Goal: Task Accomplishment & Management: Use online tool/utility

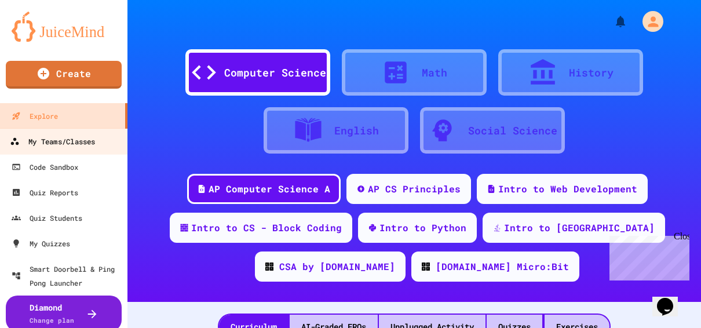
click at [83, 141] on div "My Teams/Classes" at bounding box center [52, 141] width 85 height 14
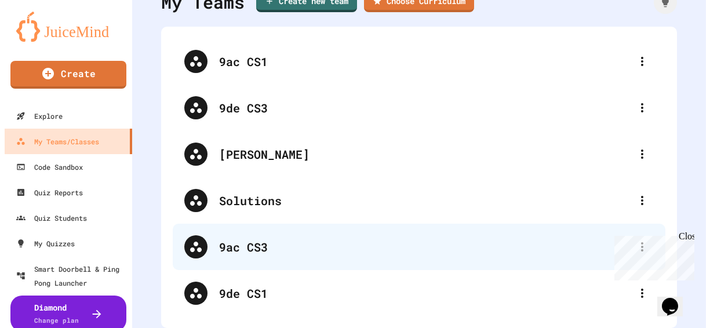
scroll to position [67, 0]
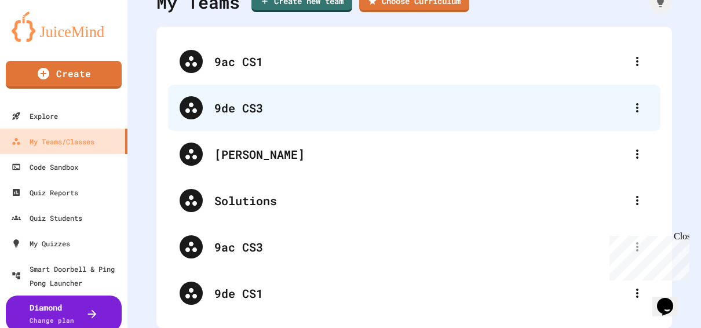
click at [240, 104] on div "9de CS3" at bounding box center [419, 107] width 411 height 17
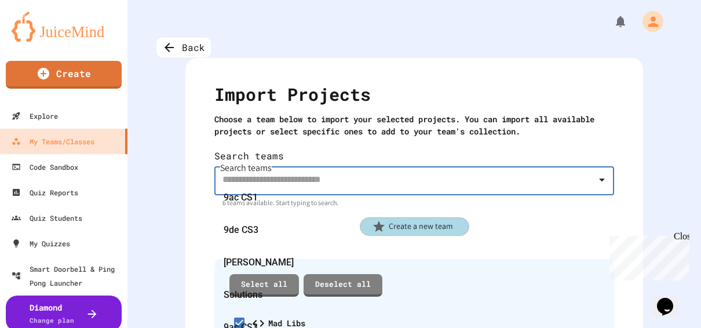
click at [283, 168] on input "Search teams" at bounding box center [406, 179] width 372 height 22
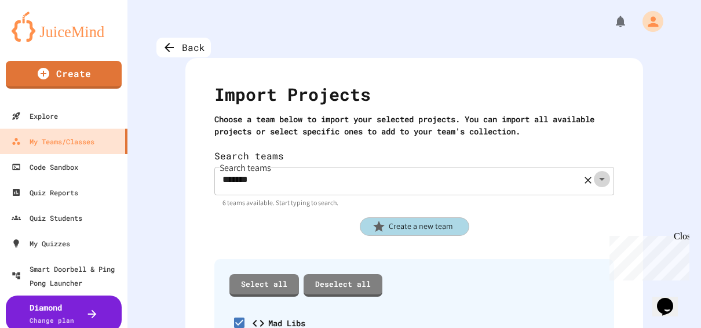
click at [595, 172] on icon "Open" at bounding box center [602, 179] width 14 height 14
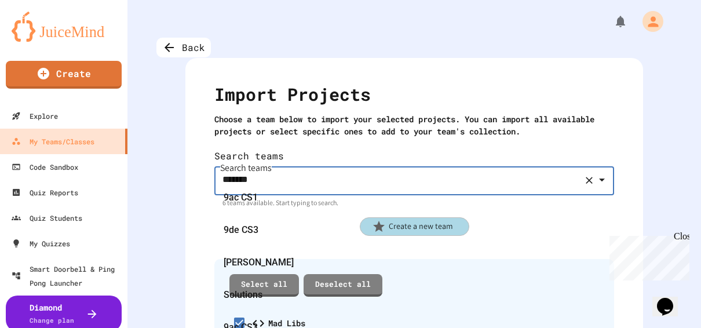
scroll to position [0, 0]
click at [364, 238] on div "9de CS3" at bounding box center [409, 230] width 391 height 32
type input "********"
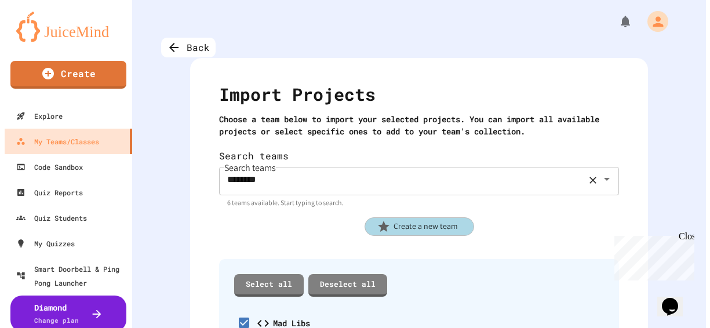
scroll to position [81, 0]
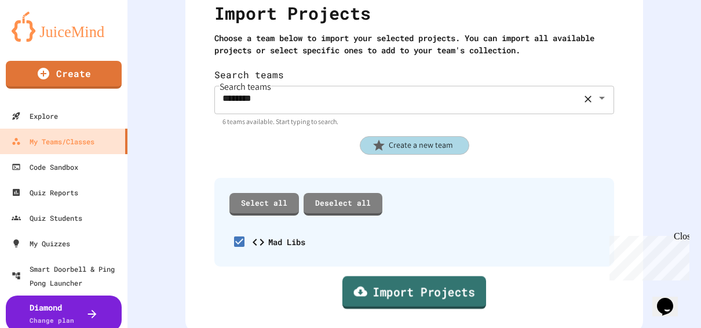
click at [400, 284] on link "Import Projects" at bounding box center [414, 292] width 144 height 33
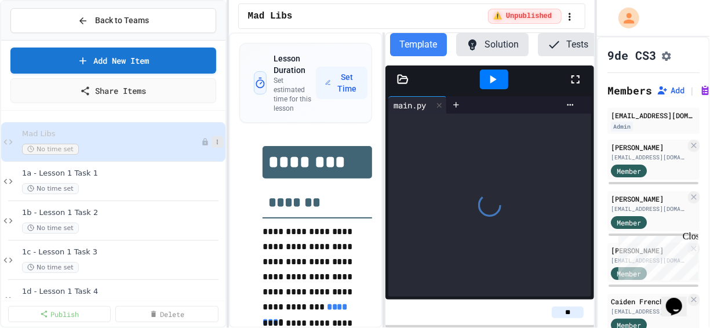
click at [211, 136] on button at bounding box center [217, 142] width 12 height 12
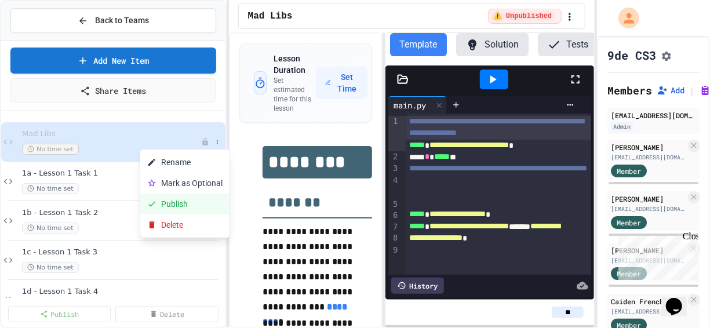
click at [181, 207] on button "Publish" at bounding box center [184, 204] width 89 height 21
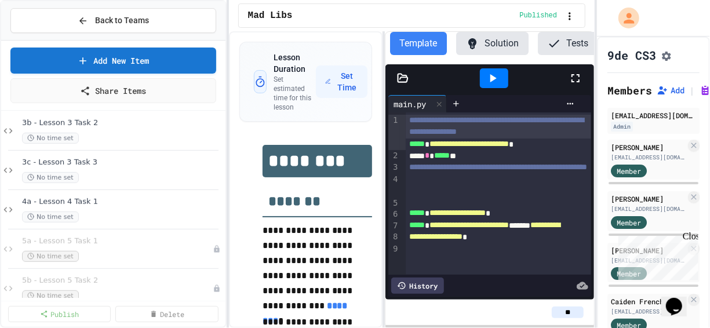
scroll to position [446, 0]
click at [116, 214] on div "No time set" at bounding box center [116, 215] width 189 height 11
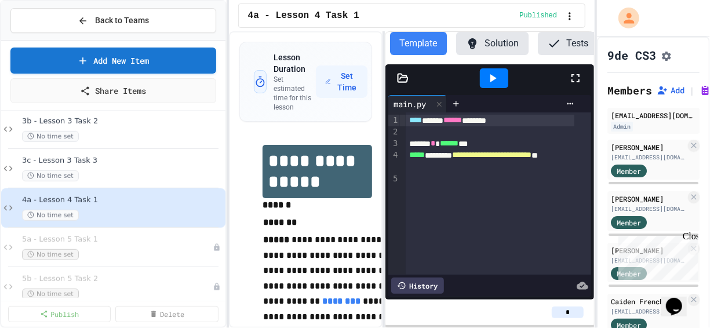
click at [626, 294] on div "Chat with us now!" at bounding box center [655, 299] width 75 height 10
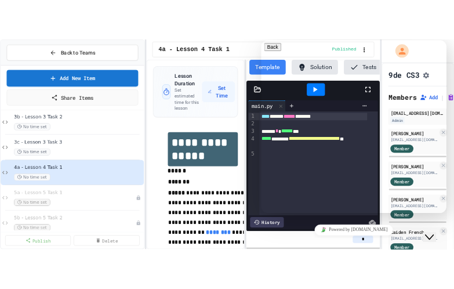
scroll to position [255, 0]
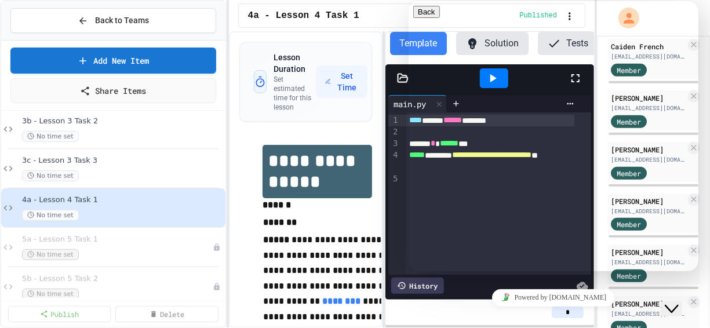
click at [675, 304] on icon "Chat widget" at bounding box center [671, 308] width 14 height 8
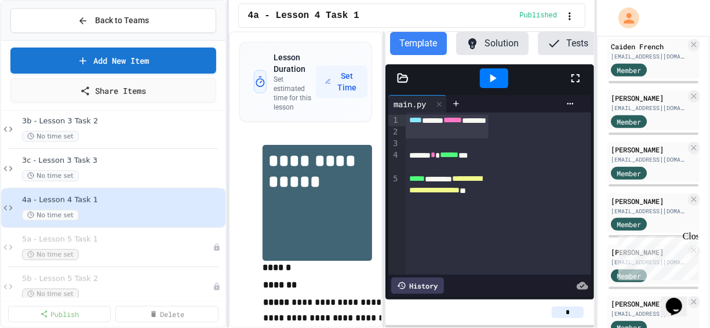
scroll to position [267, 0]
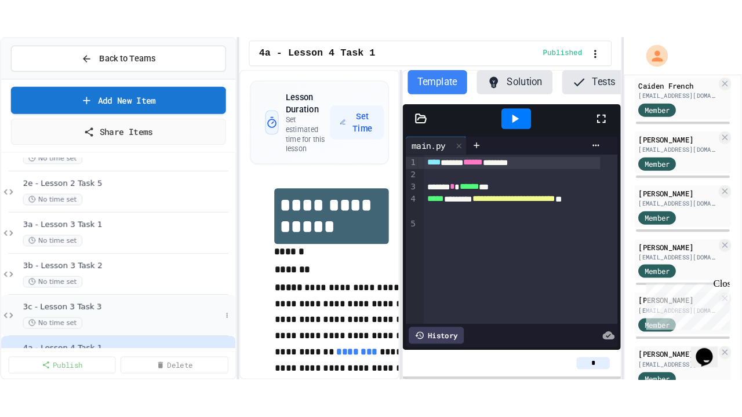
scroll to position [347, 0]
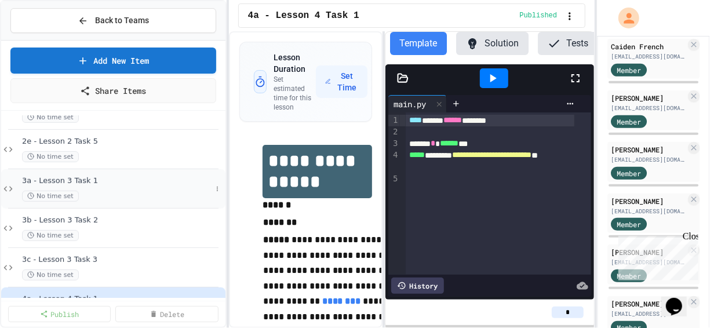
click at [52, 180] on span "3a - Lesson 3 Task 1" at bounding box center [116, 181] width 189 height 10
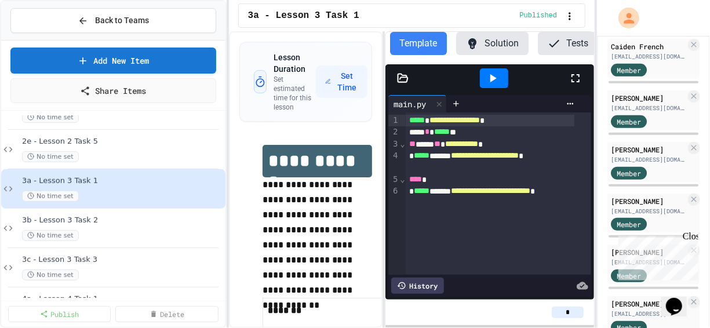
click at [574, 85] on icon at bounding box center [575, 78] width 14 height 14
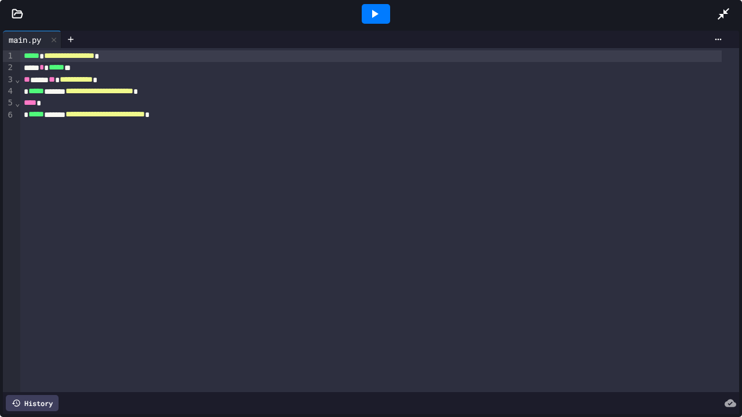
click at [372, 19] on icon at bounding box center [374, 14] width 14 height 14
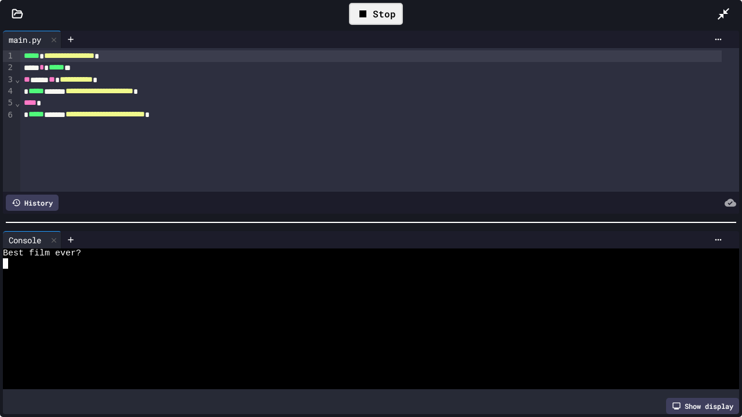
click at [3, 258] on textarea "Terminal input" at bounding box center [5, 263] width 5 height 10
type textarea "***"
click at [373, 16] on icon at bounding box center [375, 14] width 6 height 8
click at [7, 262] on textarea "Terminal input" at bounding box center [5, 263] width 5 height 10
type textarea "***"
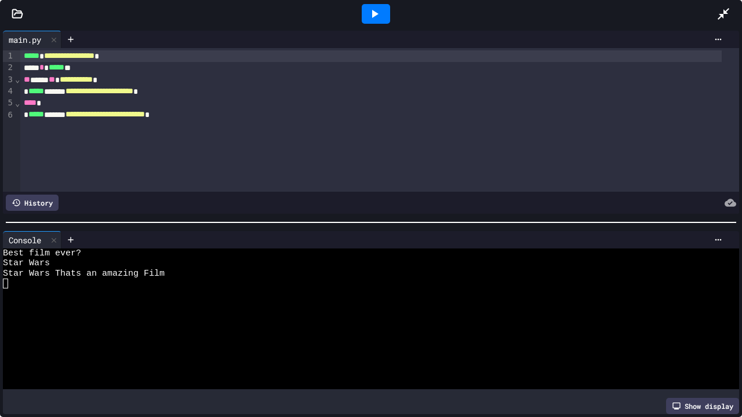
click at [374, 13] on icon at bounding box center [375, 14] width 6 height 8
click at [6, 260] on textarea "Terminal input" at bounding box center [5, 263] width 5 height 10
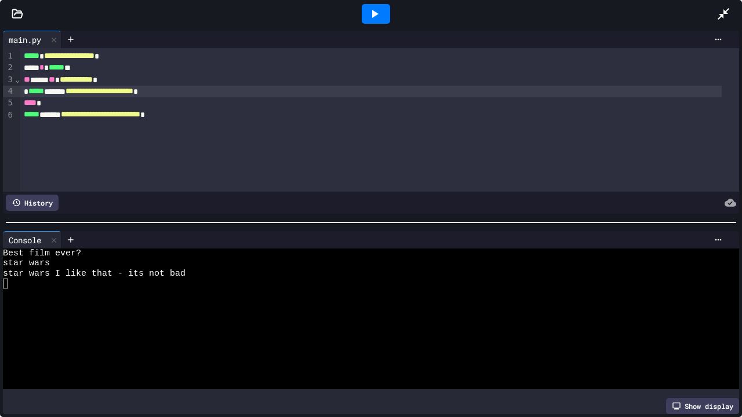
click at [28, 92] on span "*****" at bounding box center [36, 91] width 16 height 8
click at [360, 14] on div at bounding box center [376, 13] width 40 height 31
click at [374, 12] on icon at bounding box center [375, 14] width 6 height 8
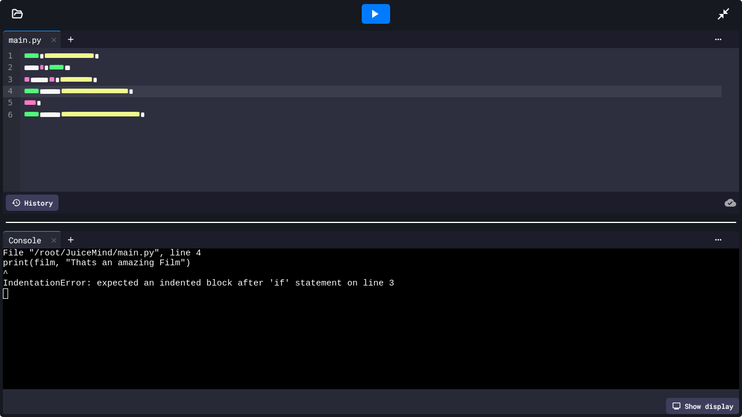
click at [709, 15] on icon at bounding box center [723, 14] width 14 height 14
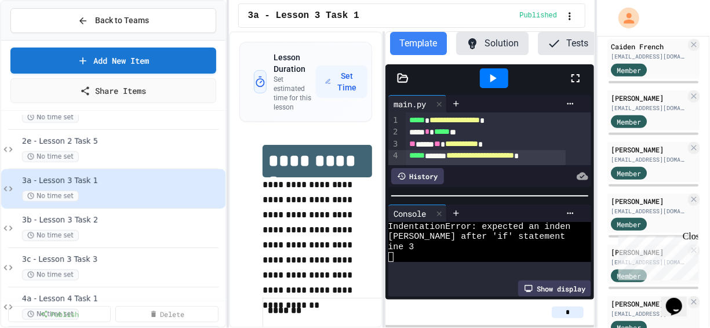
scroll to position [50, 0]
drag, startPoint x: 221, startPoint y: 220, endPoint x: 219, endPoint y: 243, distance: 23.8
click at [219, 327] on div at bounding box center [355, 329] width 710 height 0
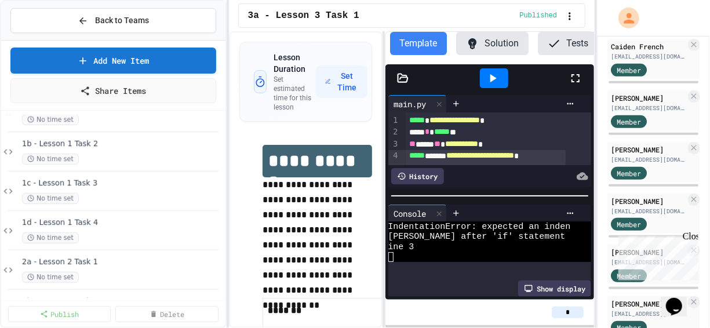
scroll to position [0, 0]
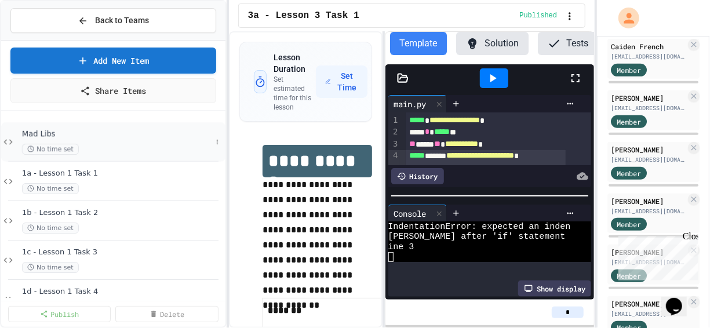
click at [25, 130] on span "Mad Libs" at bounding box center [116, 134] width 189 height 10
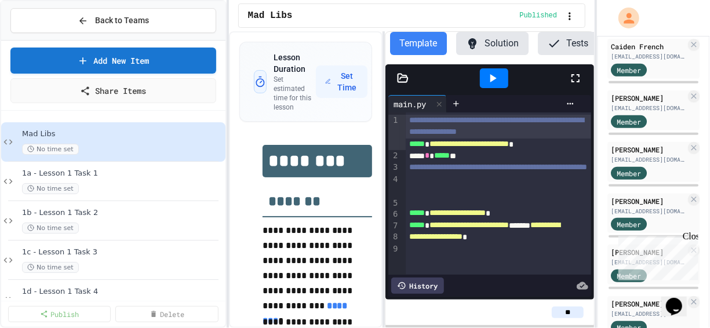
click at [579, 82] on icon at bounding box center [575, 78] width 8 height 8
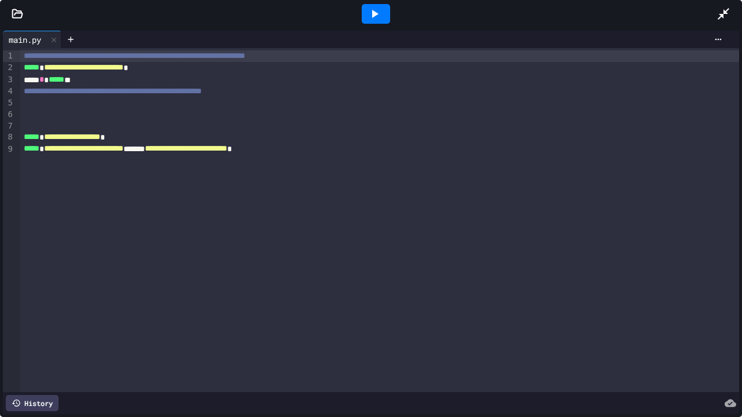
click at [709, 14] on icon at bounding box center [723, 14] width 12 height 12
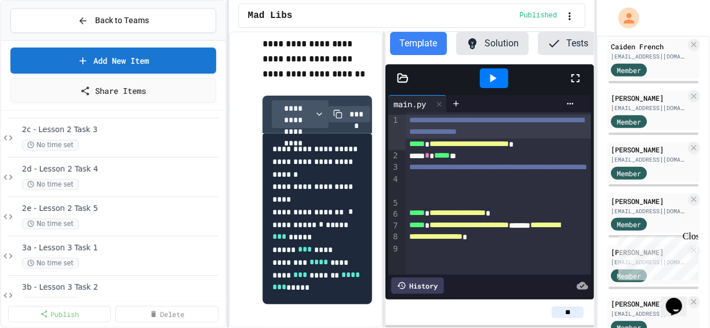
scroll to position [280, 0]
click at [98, 205] on span "2e - Lesson 2 Task 5" at bounding box center [116, 208] width 189 height 10
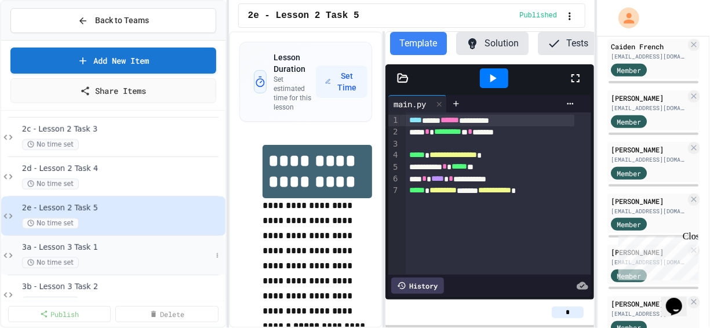
click at [110, 255] on div "3a - Lesson 3 Task 1 No time set" at bounding box center [116, 255] width 189 height 25
click at [137, 245] on span "3a - Lesson 3 Task 1" at bounding box center [116, 248] width 189 height 10
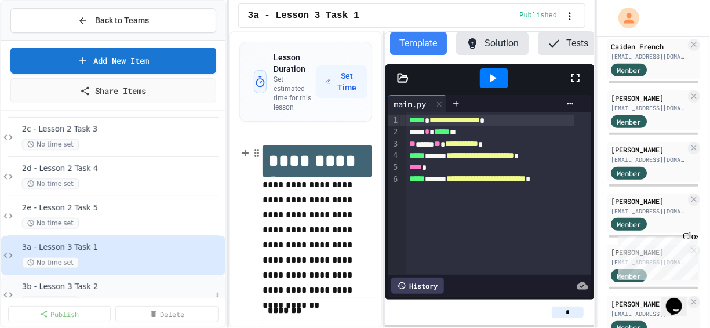
click at [82, 284] on span "3b - Lesson 3 Task 2" at bounding box center [116, 287] width 189 height 10
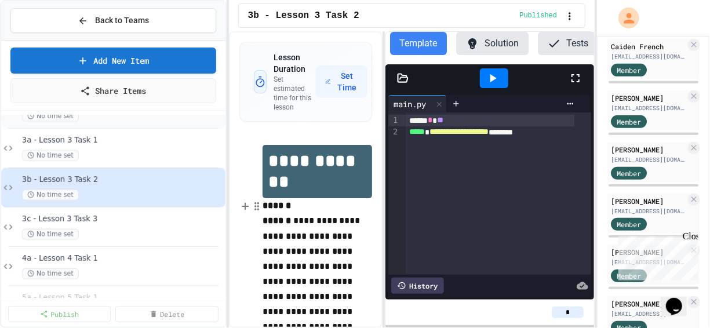
scroll to position [389, 0]
click at [78, 216] on span "3c - Lesson 3 Task 3" at bounding box center [122, 218] width 201 height 10
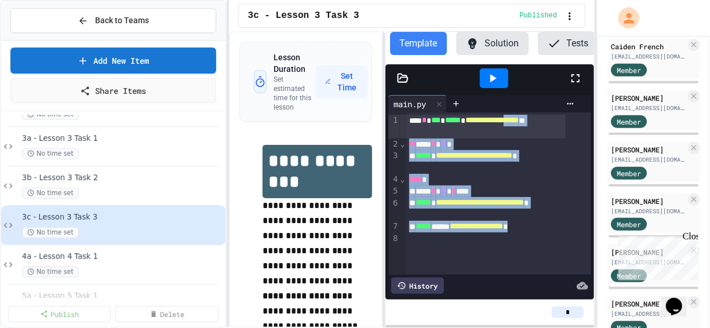
drag, startPoint x: 555, startPoint y: 238, endPoint x: 409, endPoint y: 146, distance: 172.3
click at [409, 146] on div "**********" at bounding box center [498, 193] width 185 height 162
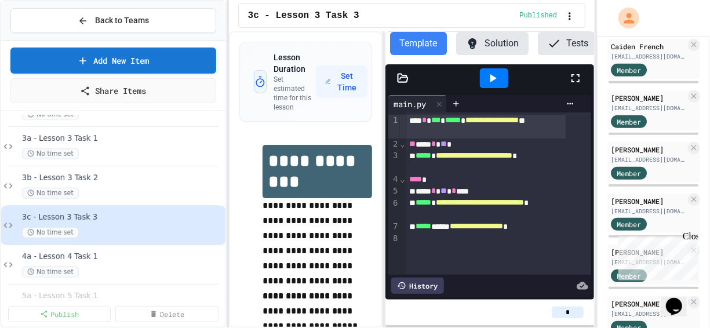
click at [469, 138] on div "**********" at bounding box center [486, 127] width 160 height 24
click at [458, 150] on div "** *** * ** *" at bounding box center [486, 144] width 160 height 12
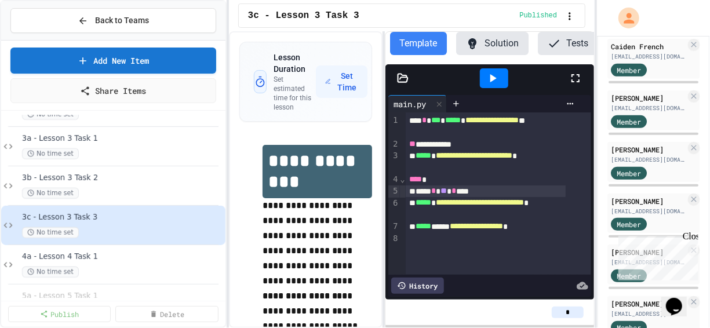
click at [485, 197] on div "**** * ** * ***" at bounding box center [486, 191] width 160 height 12
click at [97, 140] on span "3a - Lesson 3 Task 1" at bounding box center [116, 139] width 189 height 10
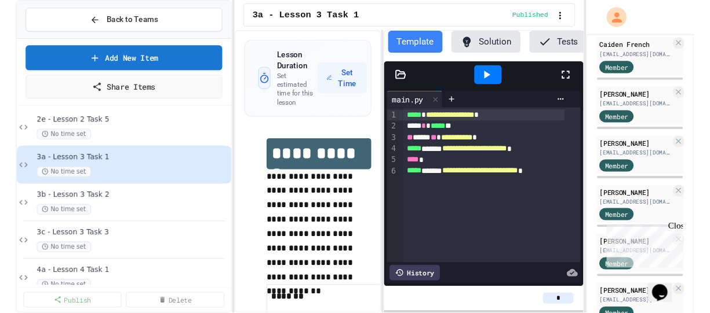
scroll to position [353, 0]
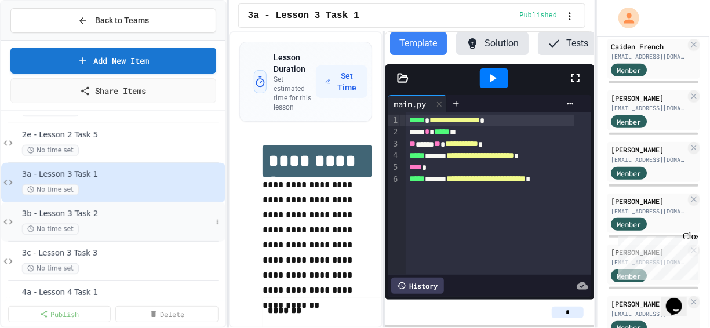
click at [86, 224] on div "No time set" at bounding box center [116, 229] width 189 height 11
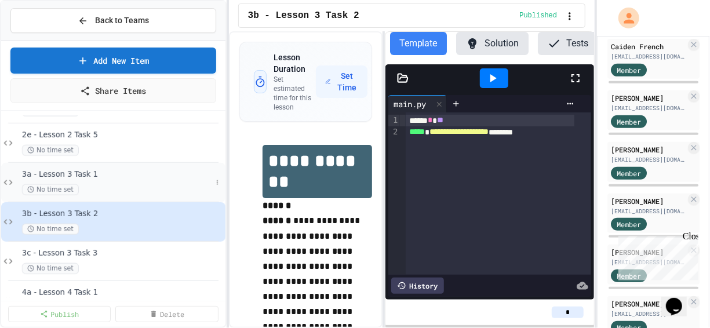
click at [65, 170] on span "3a - Lesson 3 Task 1" at bounding box center [116, 175] width 189 height 10
